Goal: Browse casually

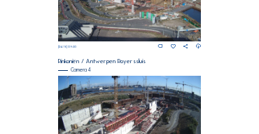
scroll to position [536, 0]
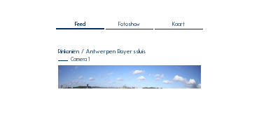
scroll to position [70, 0]
